Goal: Information Seeking & Learning: Compare options

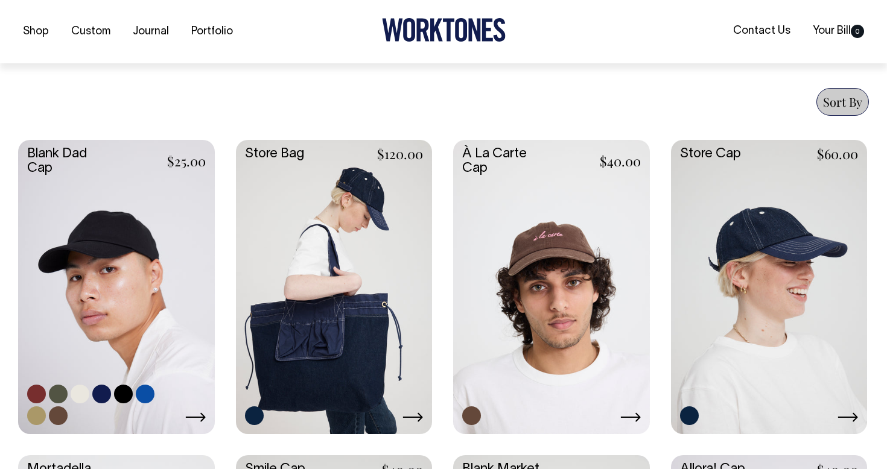
scroll to position [444, 0]
click at [139, 270] on link at bounding box center [116, 285] width 197 height 292
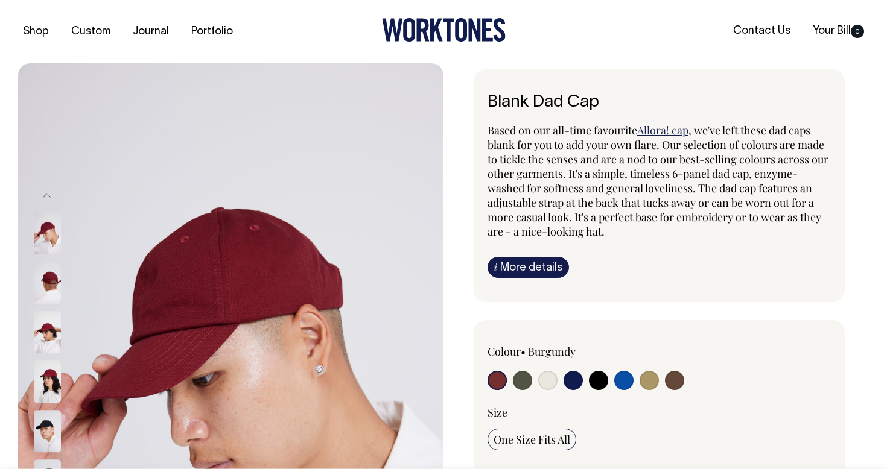
click at [600, 382] on input "radio" at bounding box center [598, 380] width 19 height 19
radio input "true"
select select "Black"
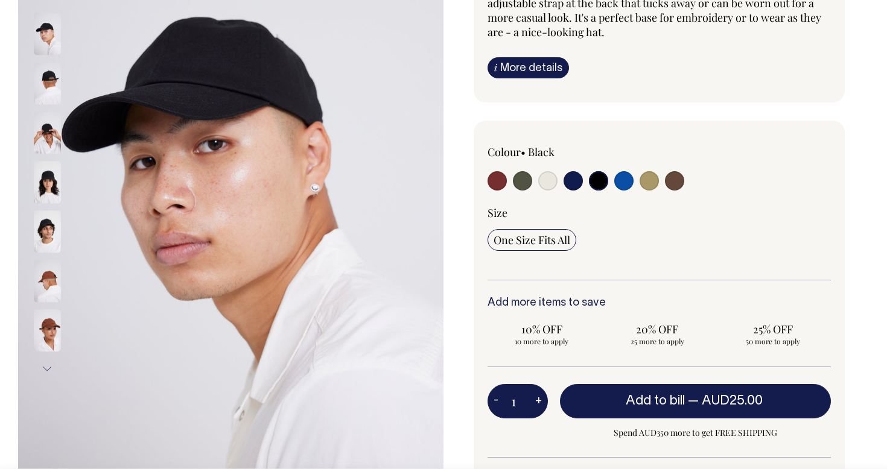
scroll to position [200, 0]
click at [45, 89] on img at bounding box center [47, 84] width 27 height 42
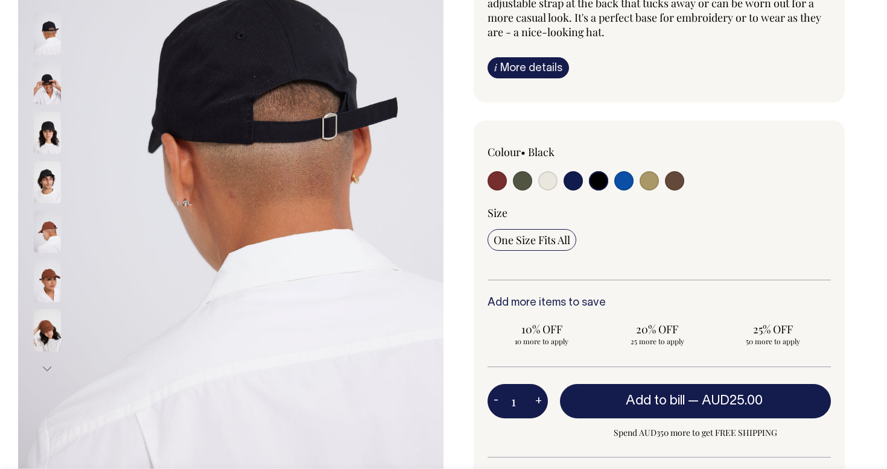
drag, startPoint x: 47, startPoint y: 371, endPoint x: 46, endPoint y: 362, distance: 8.5
click at [46, 363] on button "Next" at bounding box center [47, 369] width 18 height 27
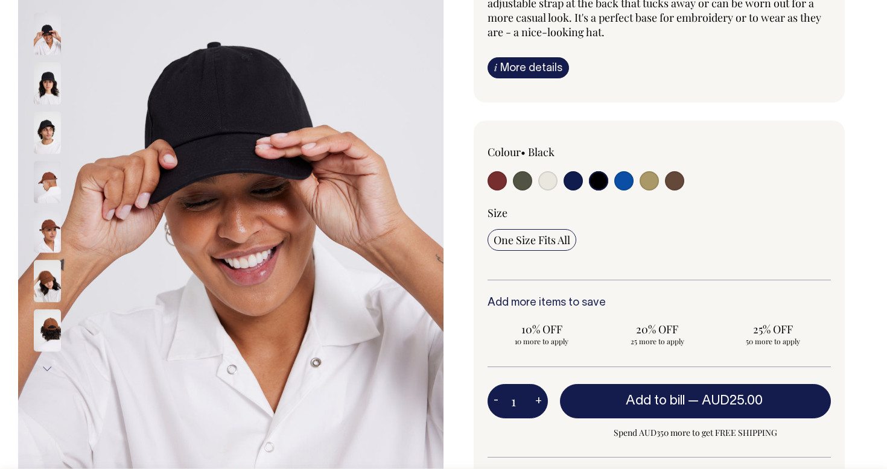
click at [42, 293] on img at bounding box center [47, 282] width 27 height 42
click at [48, 326] on img at bounding box center [47, 331] width 27 height 42
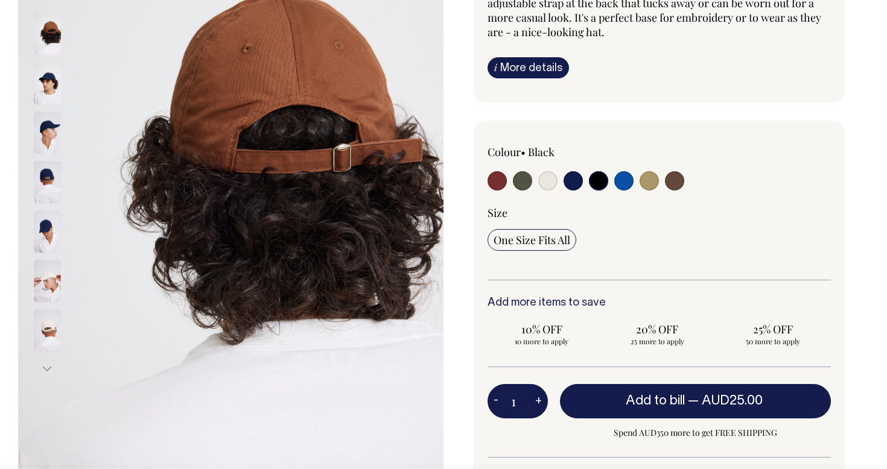
click at [47, 42] on img at bounding box center [47, 34] width 27 height 42
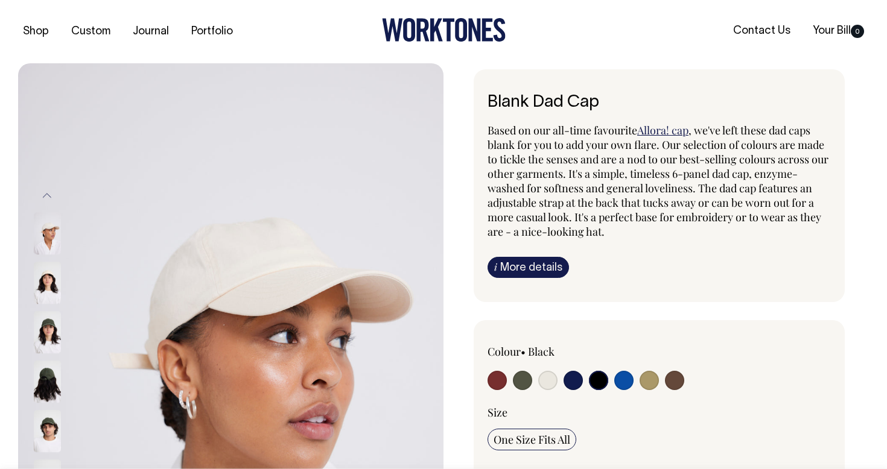
scroll to position [0, 0]
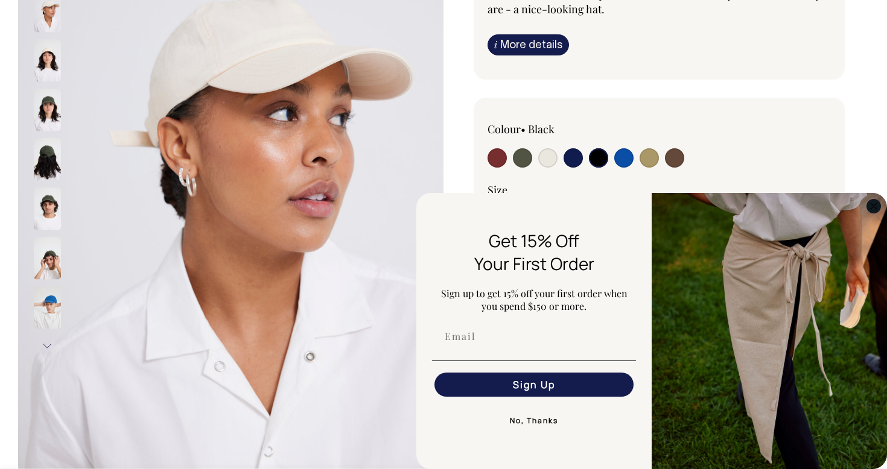
click at [874, 208] on circle "Close dialog" at bounding box center [874, 206] width 14 height 14
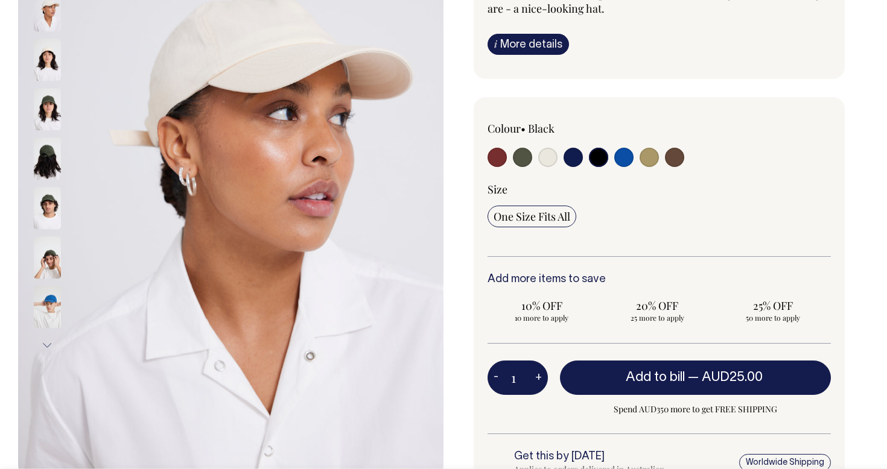
click at [545, 162] on input "radio" at bounding box center [547, 157] width 19 height 19
radio input "true"
select select "Natural"
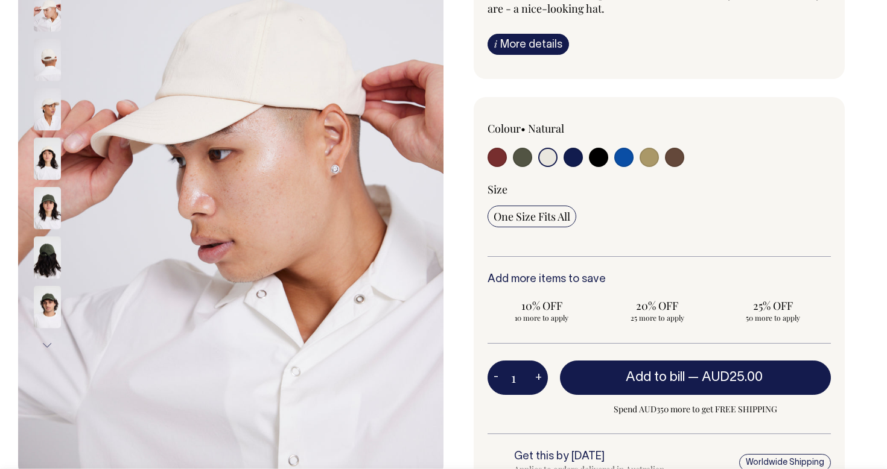
click at [521, 163] on input "radio" at bounding box center [522, 157] width 19 height 19
radio input "true"
select select "Olive"
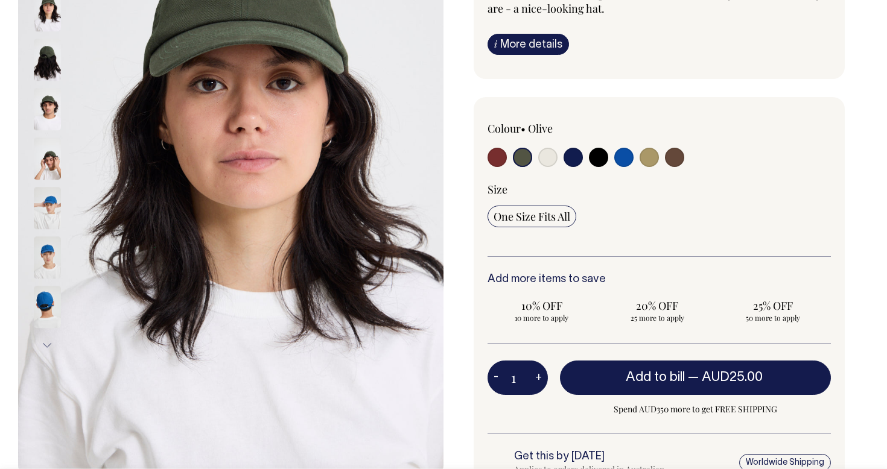
click at [492, 168] on label at bounding box center [496, 159] width 19 height 22
click at [492, 167] on input "radio" at bounding box center [496, 157] width 19 height 19
radio input "true"
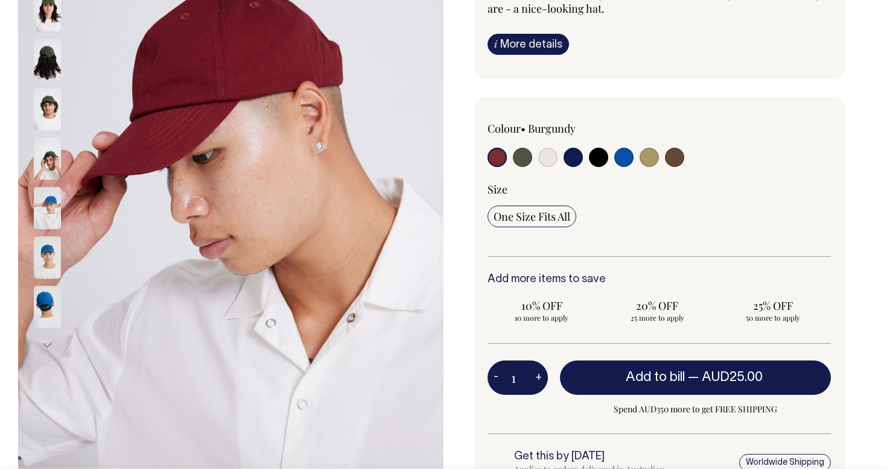
radio input "true"
select select "Burgundy"
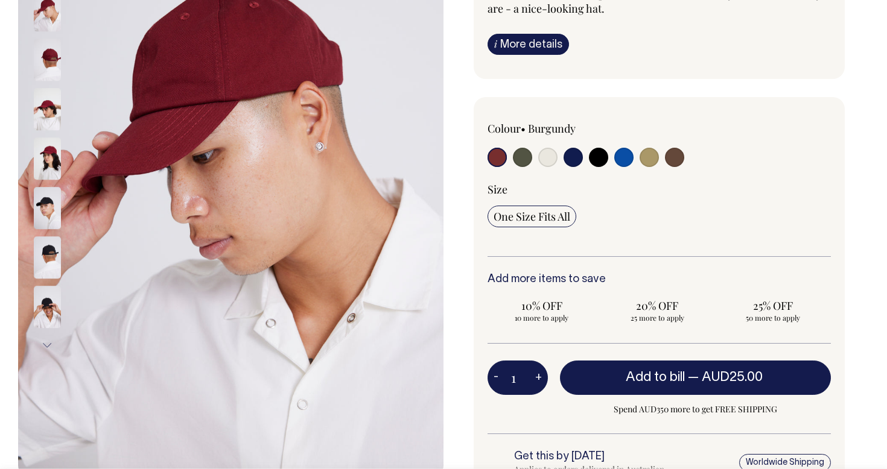
click at [522, 161] on input "radio" at bounding box center [522, 157] width 19 height 19
radio input "true"
select select "Olive"
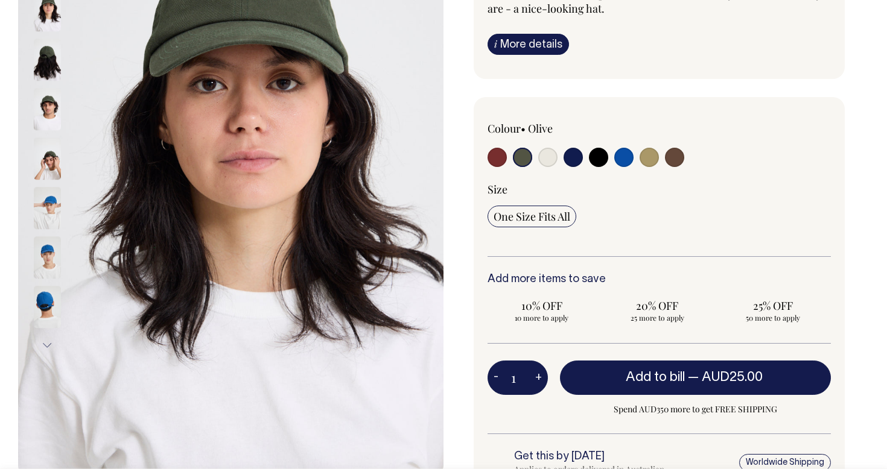
click at [557, 159] on div at bounding box center [556, 159] width 138 height 22
click at [572, 162] on input "radio" at bounding box center [572, 157] width 19 height 19
radio input "true"
select select "Dark Navy"
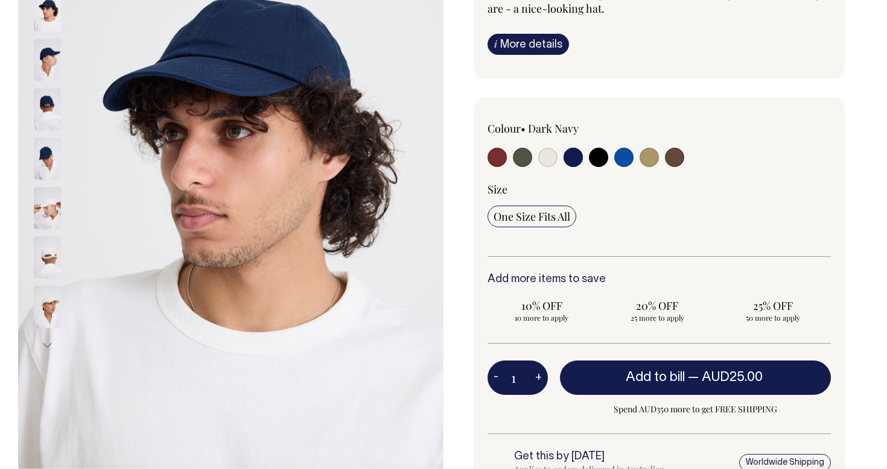
click at [593, 160] on input "radio" at bounding box center [598, 157] width 19 height 19
radio input "true"
select select "Black"
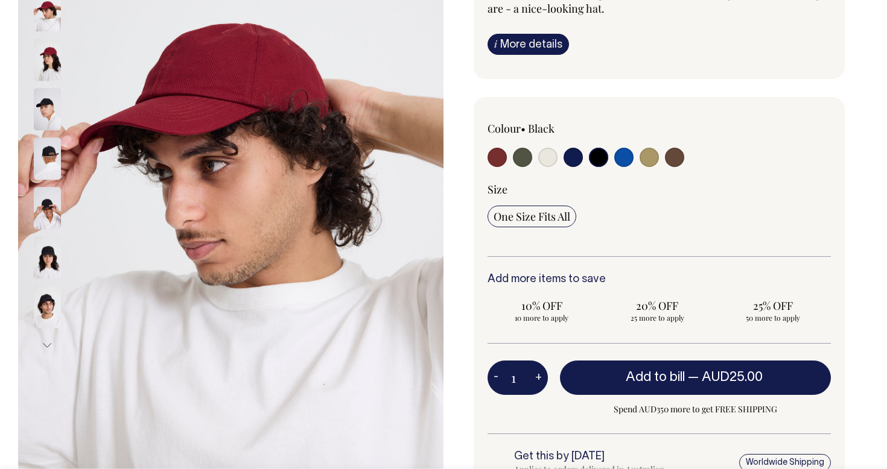
click at [603, 163] on input "radio" at bounding box center [598, 157] width 19 height 19
click at [579, 158] on input "radio" at bounding box center [572, 157] width 19 height 19
radio input "true"
select select "Dark Navy"
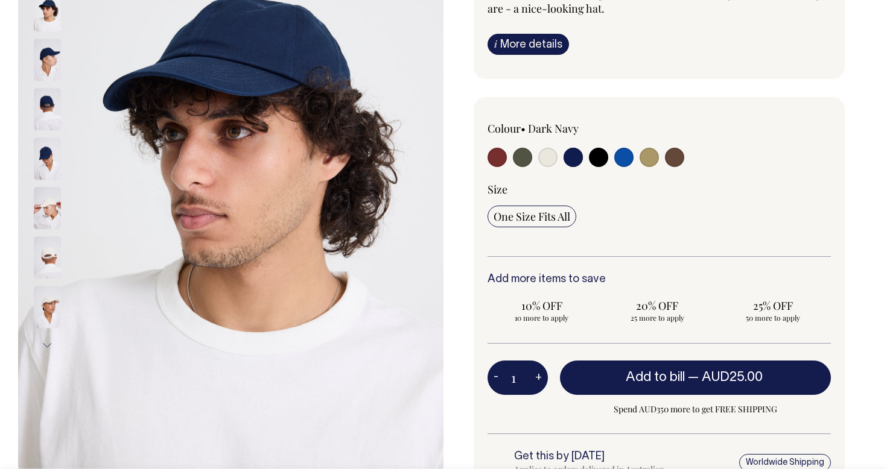
click at [624, 161] on input "radio" at bounding box center [623, 157] width 19 height 19
radio input "true"
select select "Worker Blue"
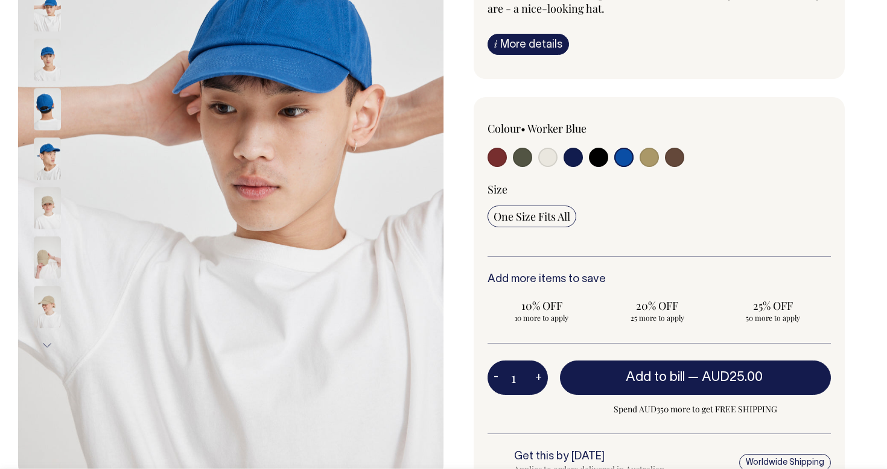
click at [647, 163] on input "radio" at bounding box center [648, 157] width 19 height 19
radio input "true"
select select "Washed Khaki"
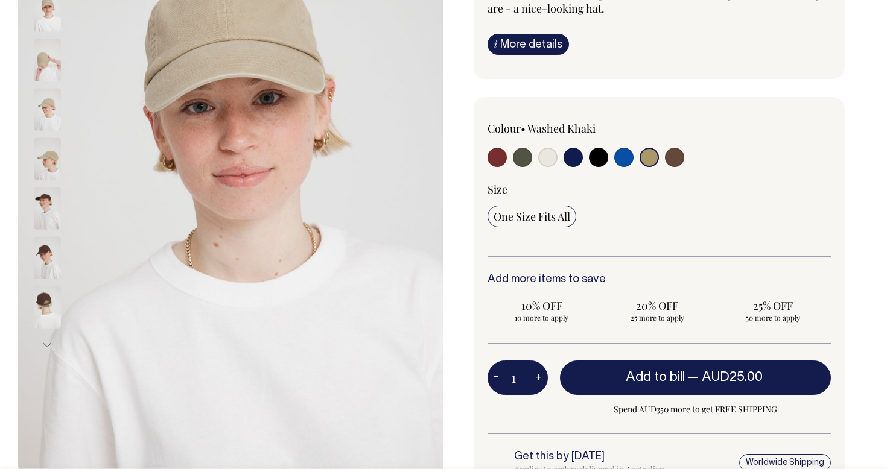
click at [674, 162] on input "radio" at bounding box center [674, 157] width 19 height 19
radio input "true"
select select "Espresso"
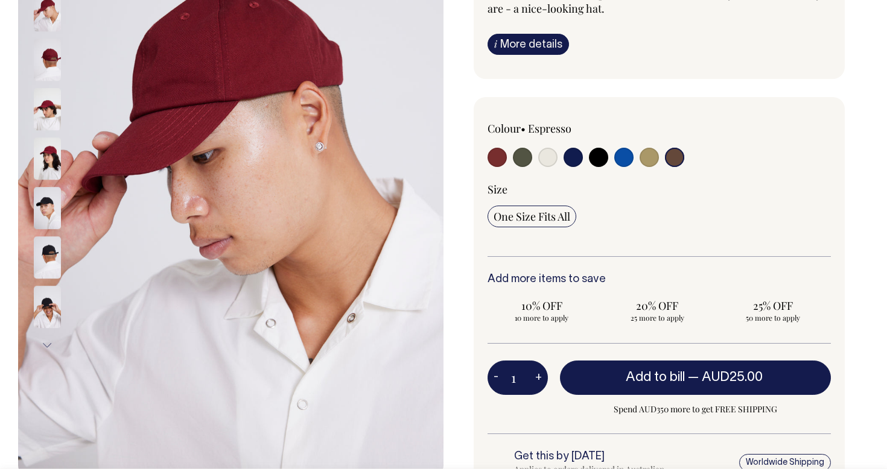
click at [679, 157] on input "radio" at bounding box center [674, 157] width 19 height 19
click at [597, 155] on input "radio" at bounding box center [598, 157] width 19 height 19
radio input "true"
select select "Black"
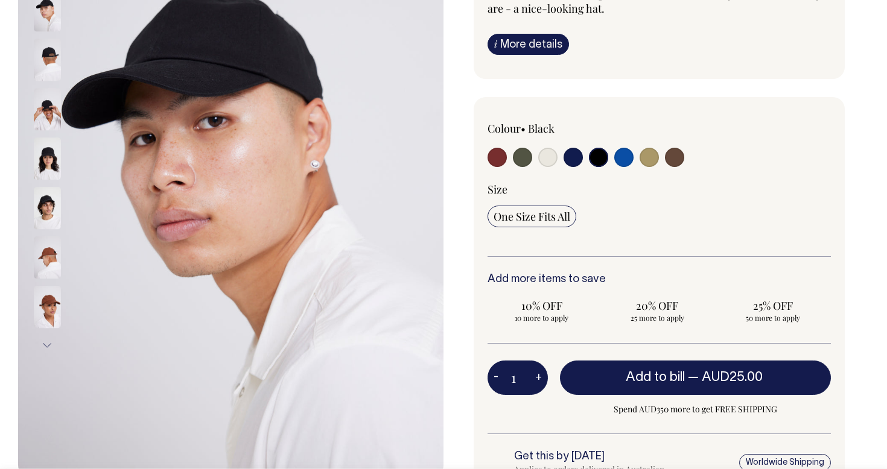
click at [669, 159] on input "radio" at bounding box center [674, 157] width 19 height 19
radio input "true"
select select "Espresso"
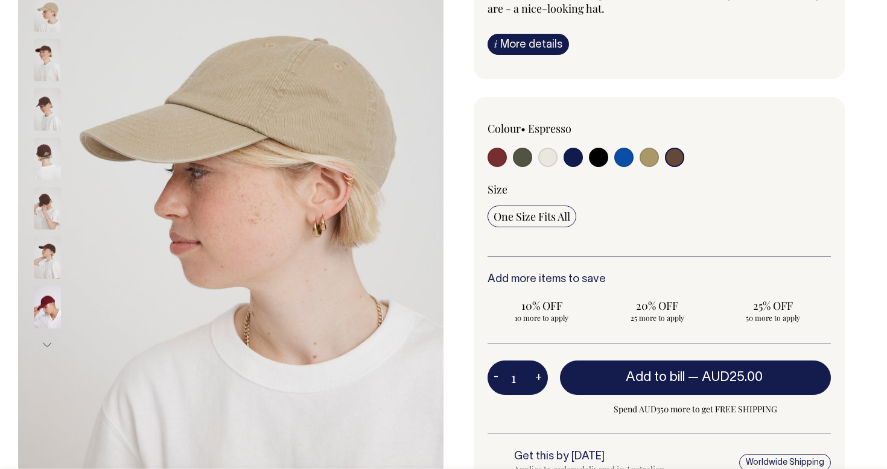
click at [528, 158] on input "radio" at bounding box center [522, 157] width 19 height 19
radio input "true"
select select "Olive"
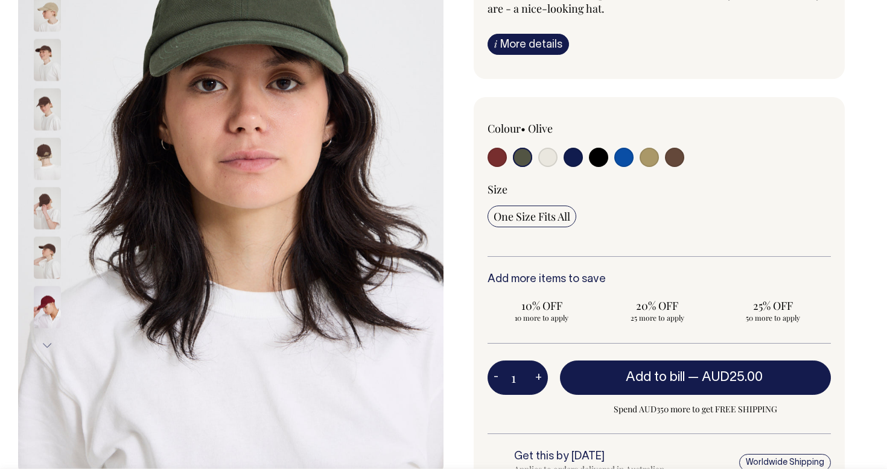
click at [490, 158] on input "radio" at bounding box center [496, 157] width 19 height 19
radio input "true"
select select "Burgundy"
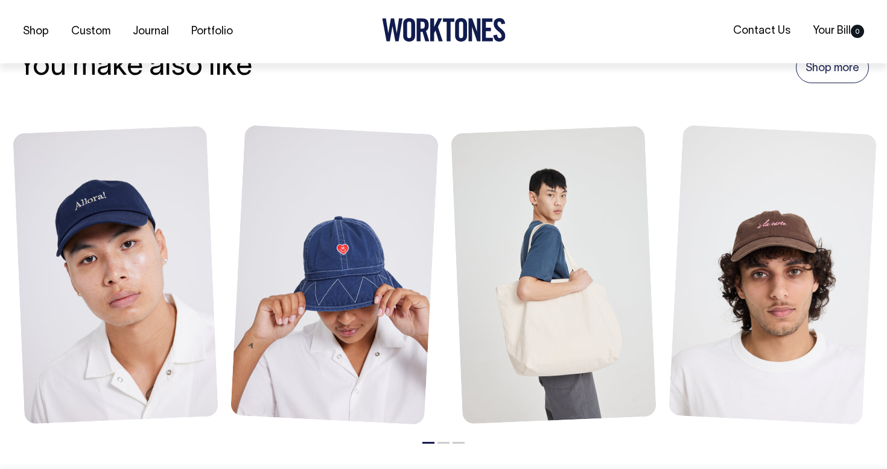
scroll to position [1349, 0]
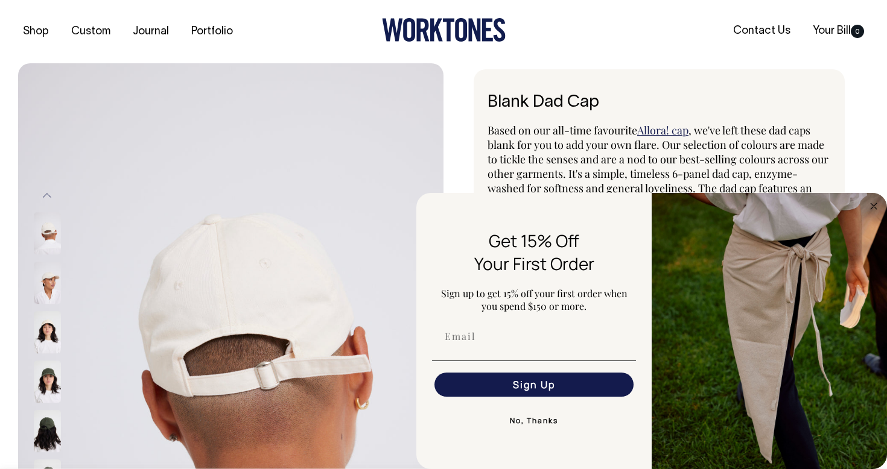
select select "Black"
click at [530, 421] on button "No, Thanks" at bounding box center [534, 421] width 204 height 24
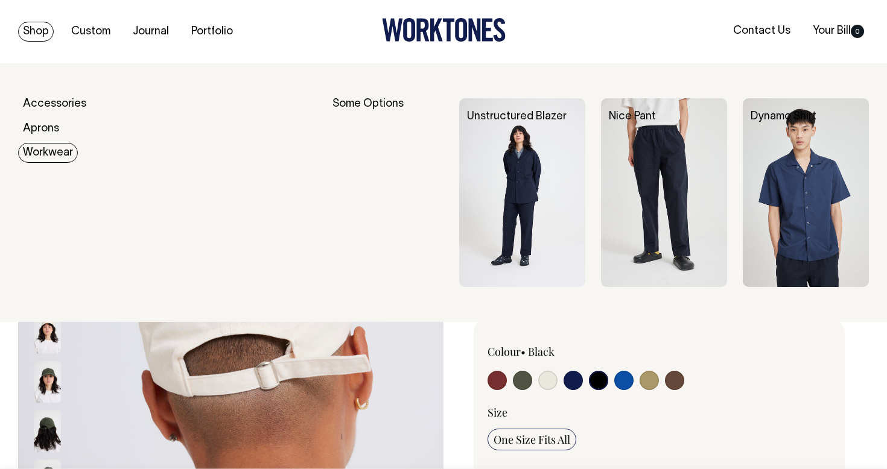
click at [43, 151] on link "Workwear" at bounding box center [48, 153] width 60 height 20
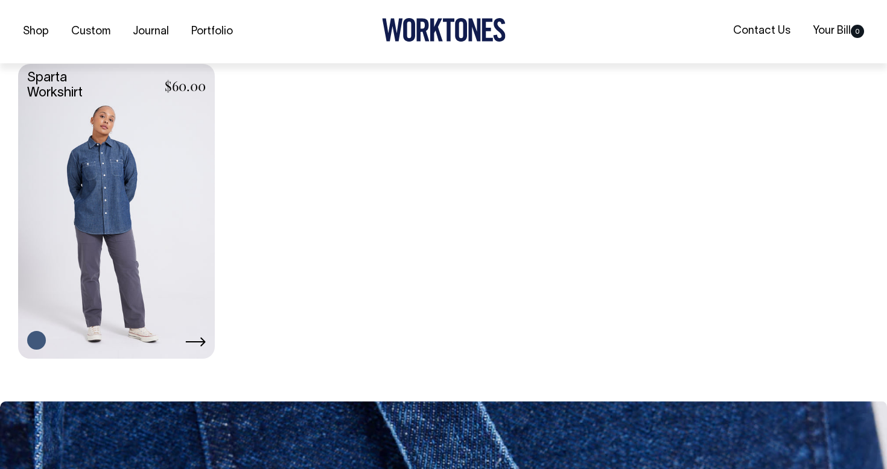
click at [121, 233] on link at bounding box center [116, 210] width 197 height 292
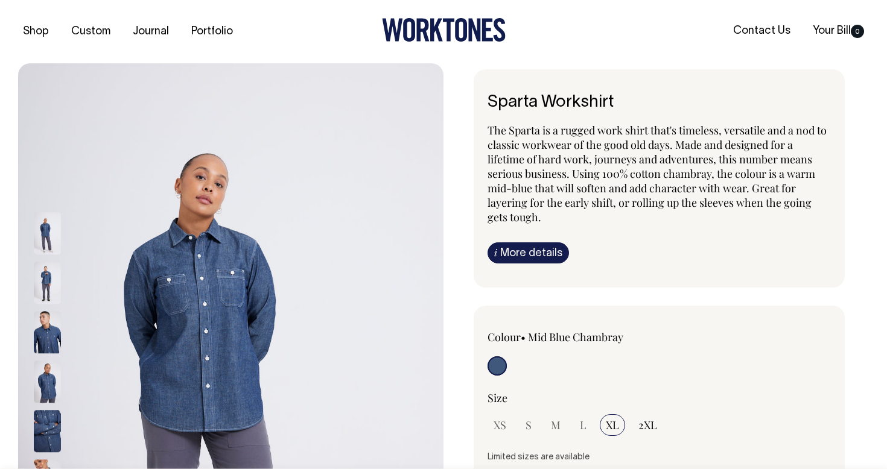
click at [37, 335] on img at bounding box center [47, 333] width 27 height 42
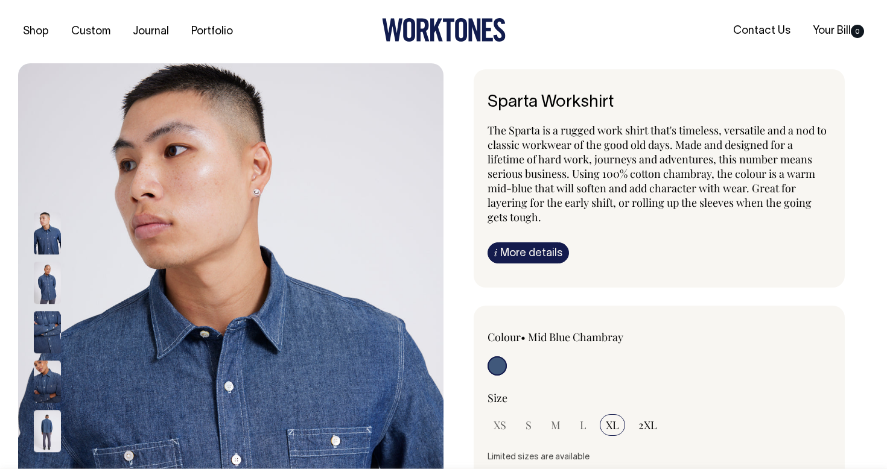
click at [54, 323] on img at bounding box center [47, 333] width 27 height 42
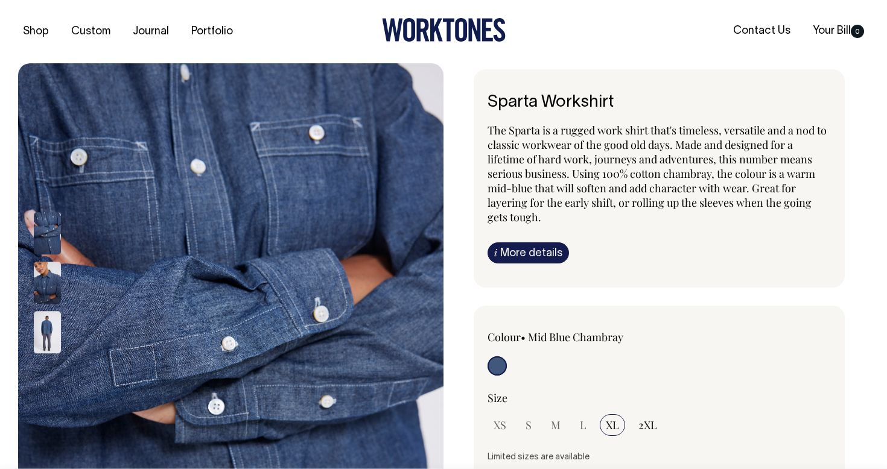
click at [49, 296] on img at bounding box center [47, 283] width 27 height 42
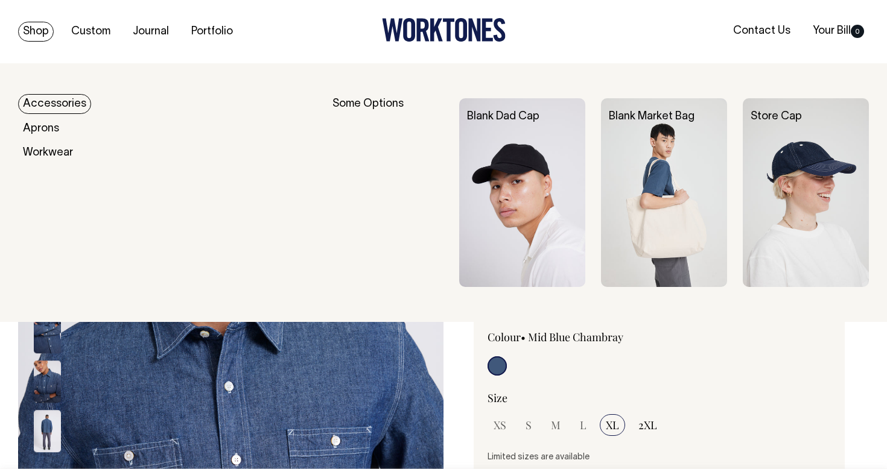
click at [41, 31] on link "Shop" at bounding box center [36, 32] width 36 height 20
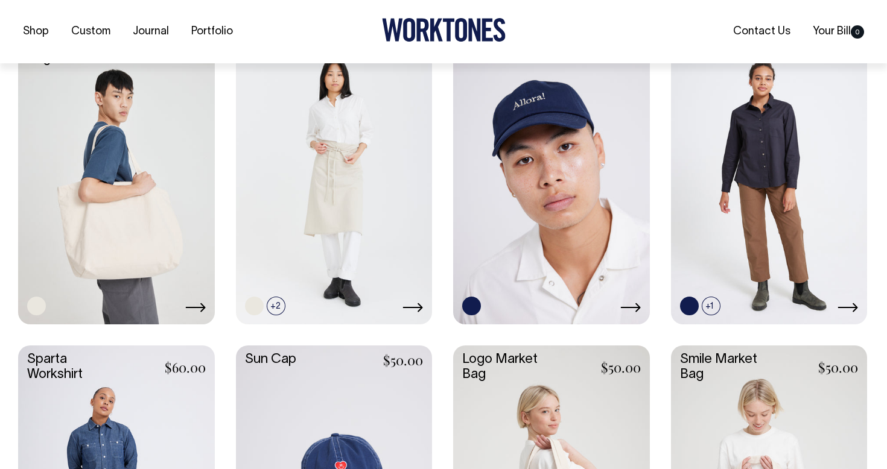
scroll to position [1816, 0]
click at [147, 201] on link at bounding box center [116, 176] width 197 height 292
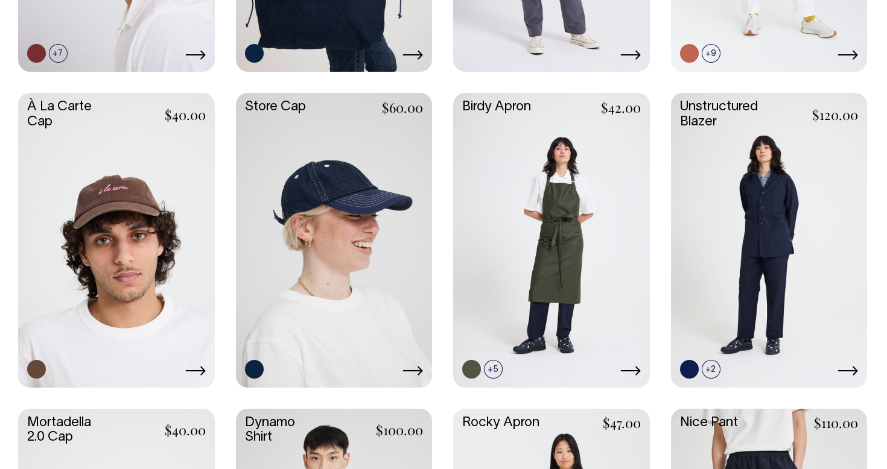
scroll to position [805, 0]
